Goal: Navigation & Orientation: Go to known website

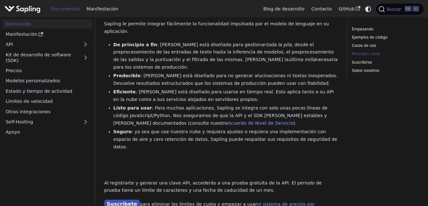
scroll to position [517, 0]
